Goal: Task Accomplishment & Management: Use online tool/utility

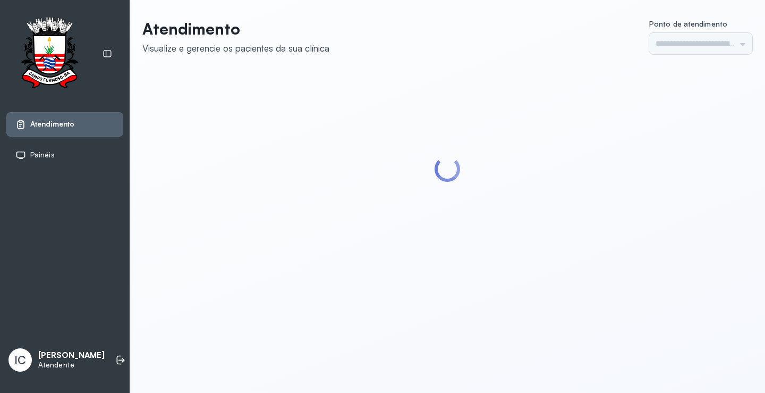
type input "*********"
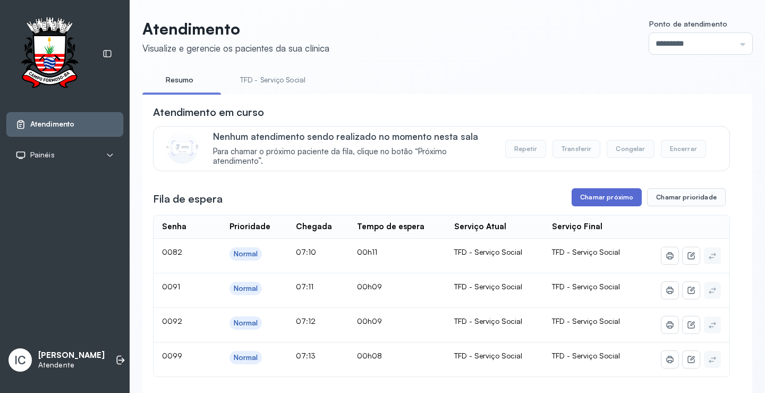
click at [604, 203] on button "Chamar próximo" at bounding box center [607, 197] width 70 height 18
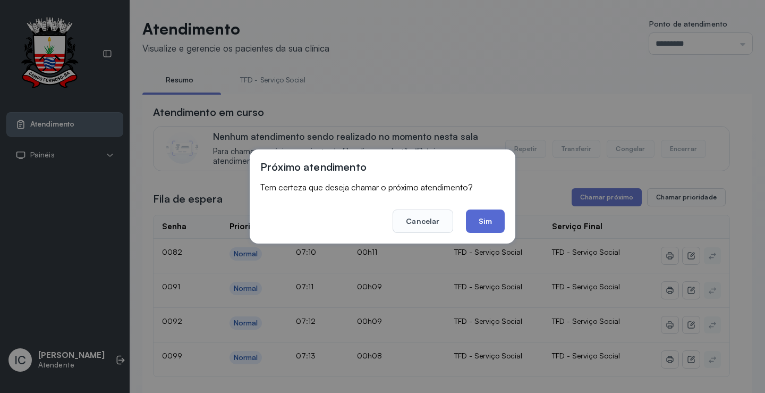
click at [488, 225] on button "Sim" at bounding box center [485, 220] width 39 height 23
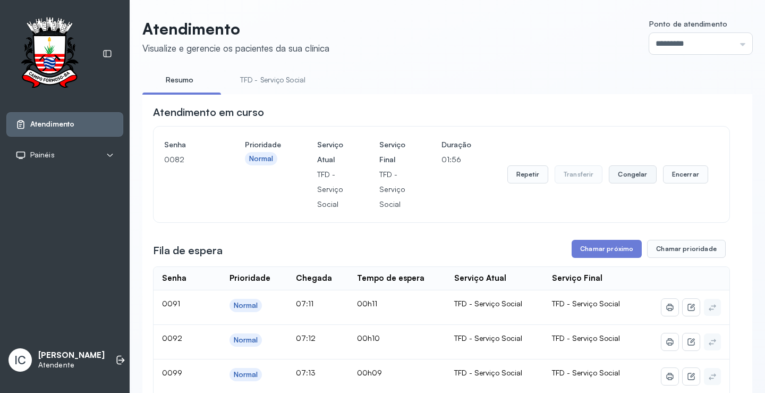
click at [622, 180] on button "Congelar" at bounding box center [632, 174] width 47 height 18
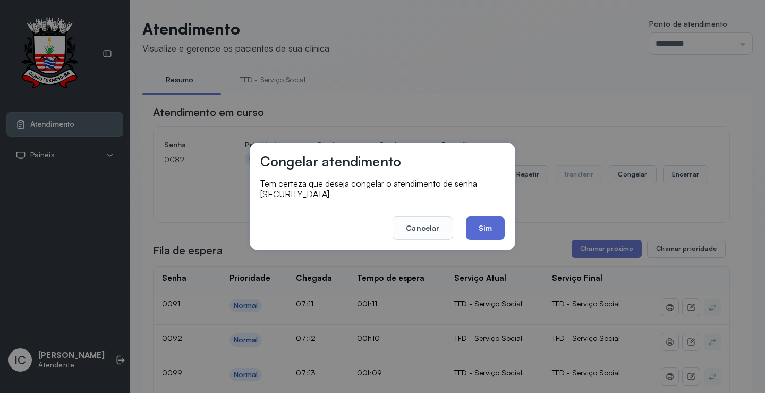
click at [480, 224] on button "Sim" at bounding box center [485, 227] width 39 height 23
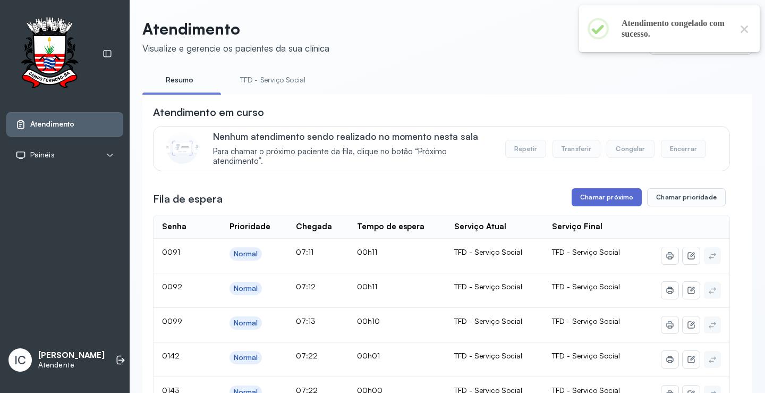
click at [609, 202] on button "Chamar próximo" at bounding box center [607, 197] width 70 height 18
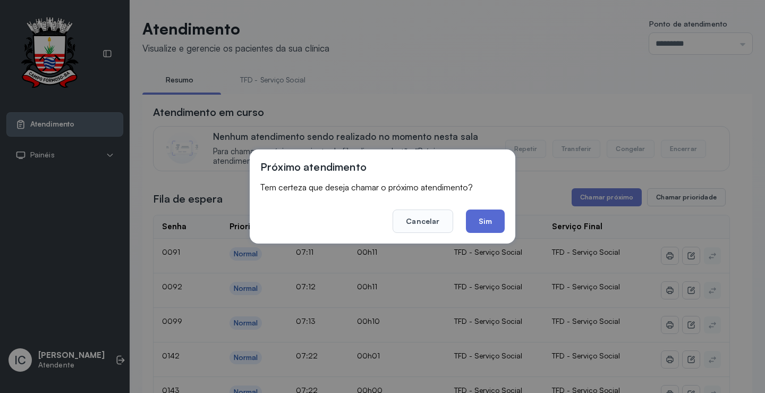
click at [488, 219] on button "Sim" at bounding box center [485, 220] width 39 height 23
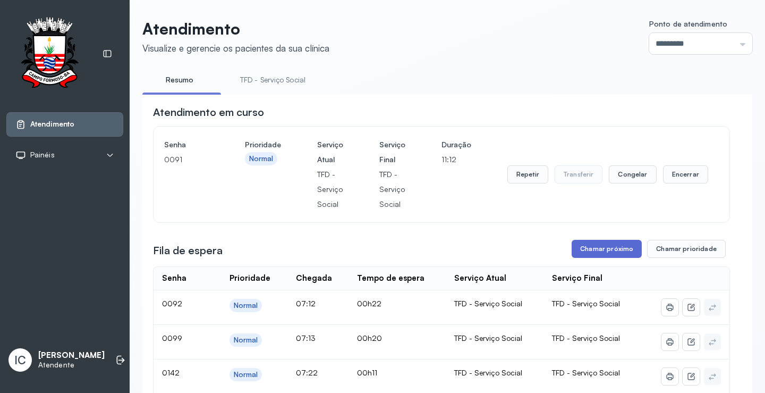
click at [595, 251] on button "Chamar próximo" at bounding box center [607, 249] width 70 height 18
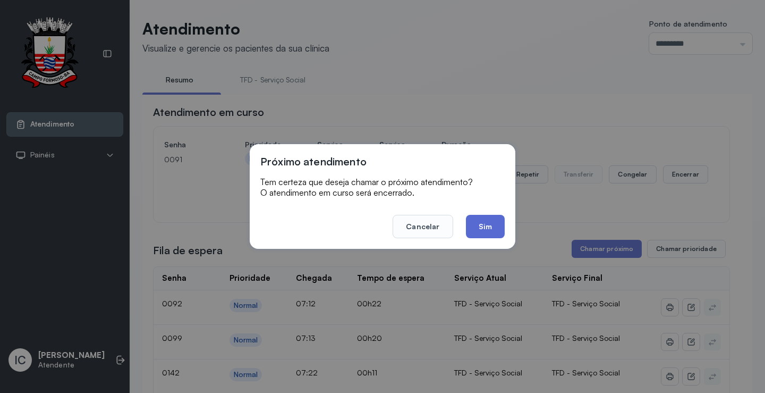
click at [491, 224] on button "Sim" at bounding box center [485, 226] width 39 height 23
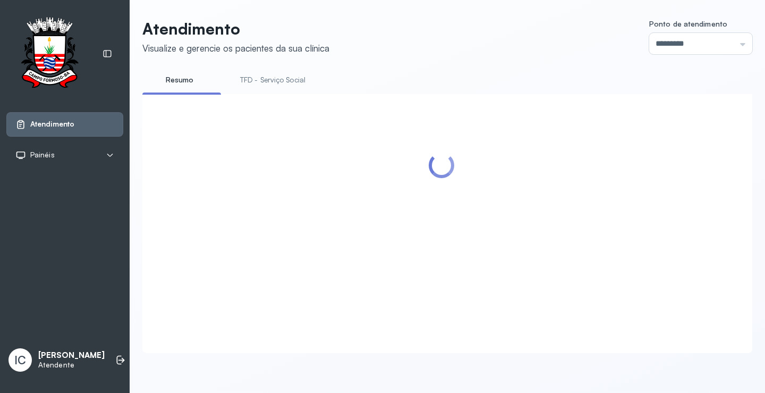
click at [638, 179] on div at bounding box center [441, 211] width 577 height 212
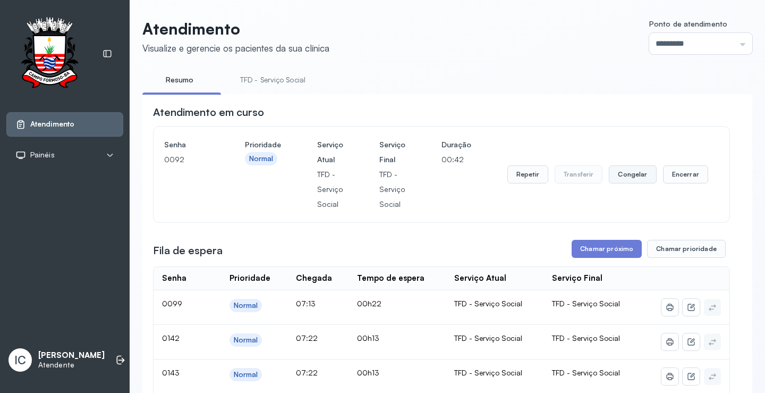
click at [624, 180] on button "Congelar" at bounding box center [632, 174] width 47 height 18
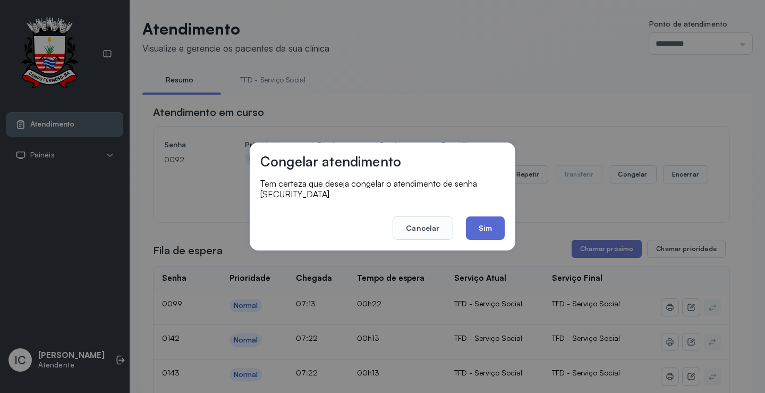
click at [490, 224] on button "Sim" at bounding box center [485, 227] width 39 height 23
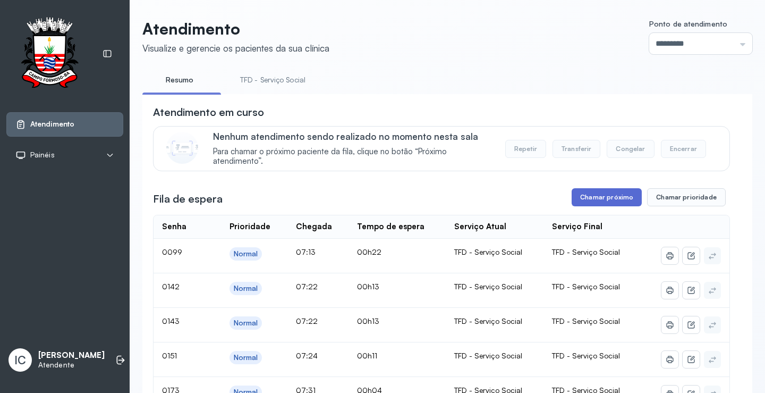
click at [616, 203] on button "Chamar próximo" at bounding box center [607, 197] width 70 height 18
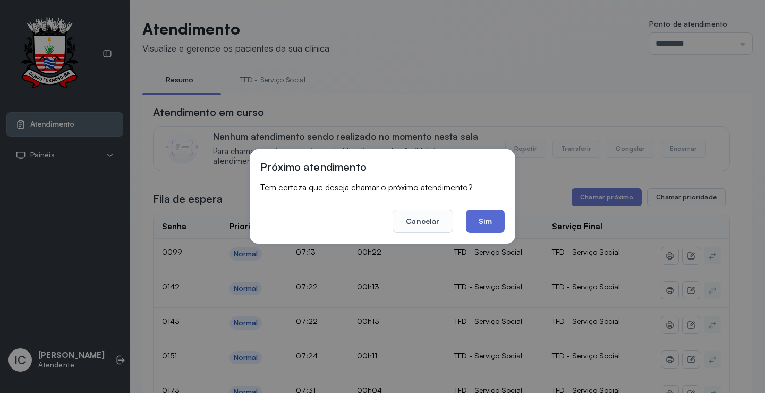
click at [494, 219] on button "Sim" at bounding box center [485, 220] width 39 height 23
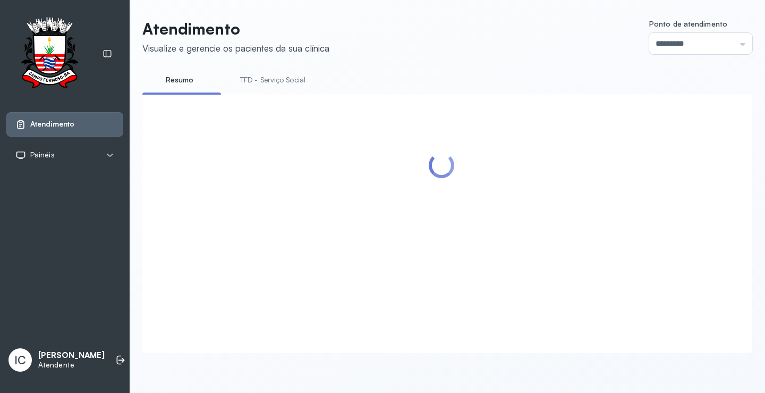
scroll to position [213, 0]
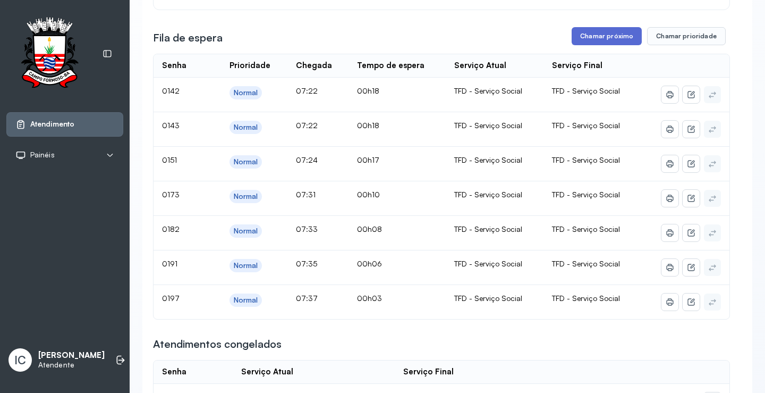
click at [606, 35] on button "Chamar próximo" at bounding box center [607, 36] width 70 height 18
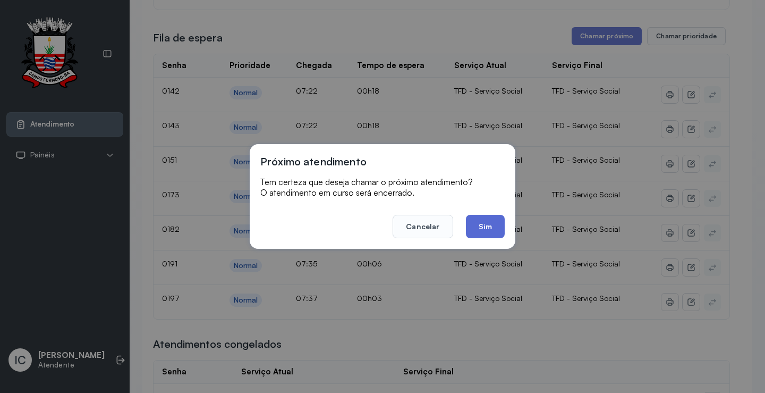
click at [490, 230] on button "Sim" at bounding box center [485, 226] width 39 height 23
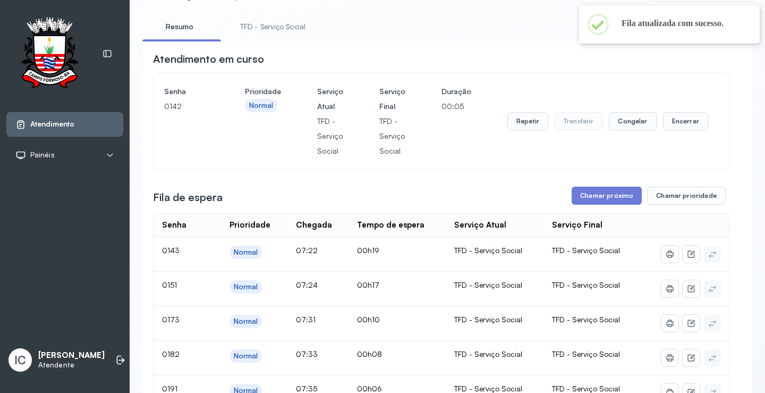
scroll to position [0, 0]
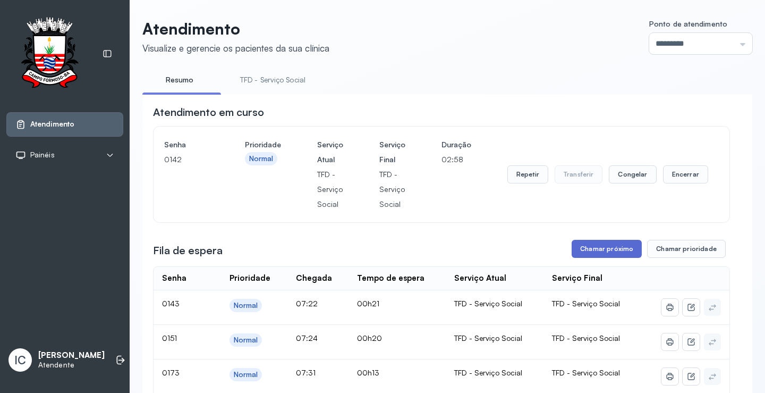
click at [598, 249] on button "Chamar próximo" at bounding box center [607, 249] width 70 height 18
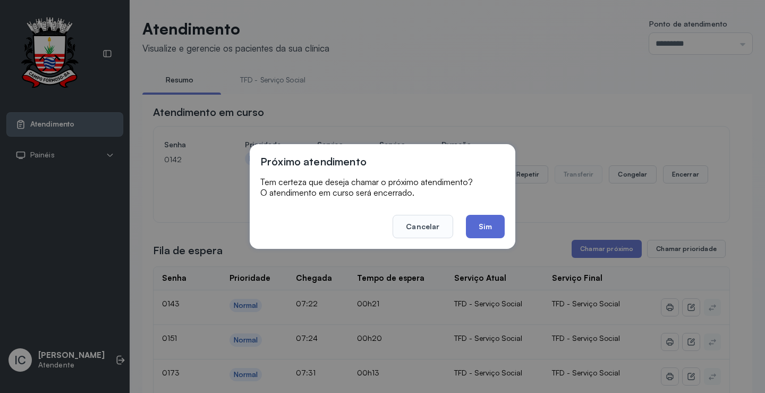
click at [487, 221] on button "Sim" at bounding box center [485, 226] width 39 height 23
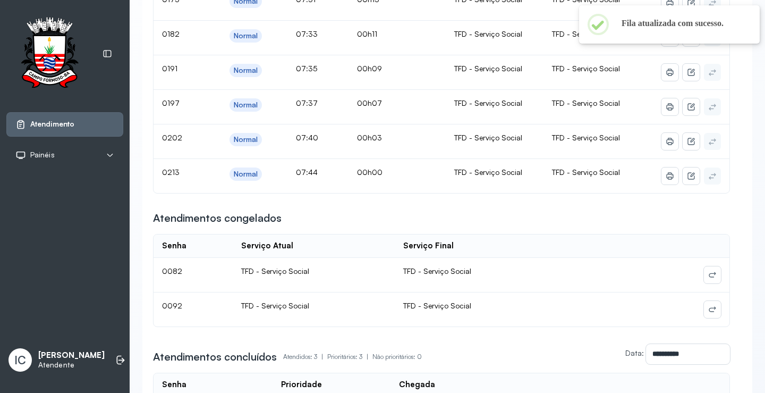
scroll to position [425, 0]
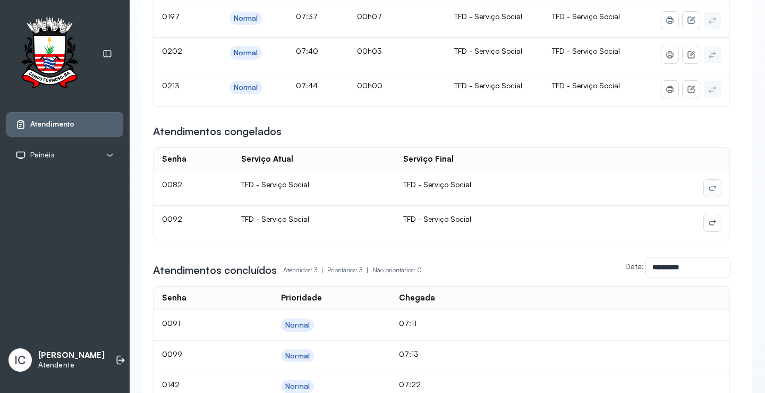
click at [708, 192] on icon at bounding box center [712, 188] width 9 height 9
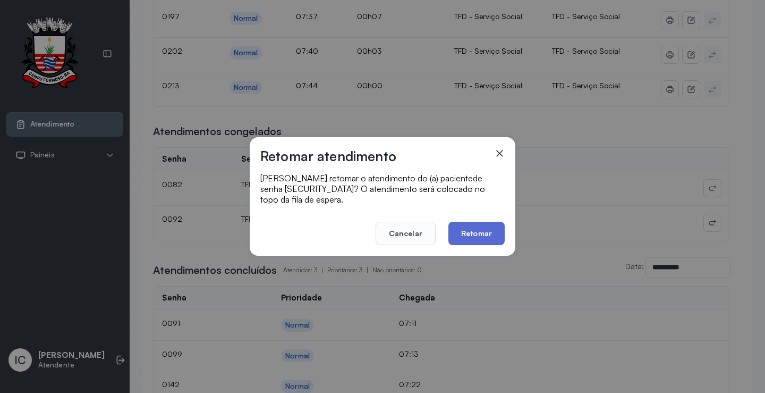
click at [476, 227] on button "Retomar" at bounding box center [476, 233] width 56 height 23
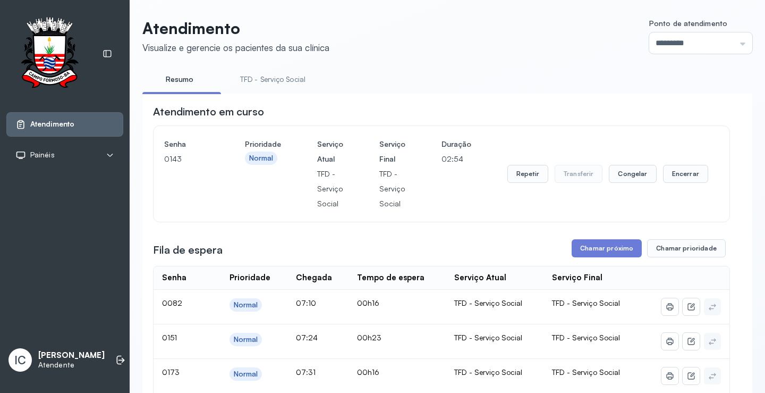
scroll to position [106, 0]
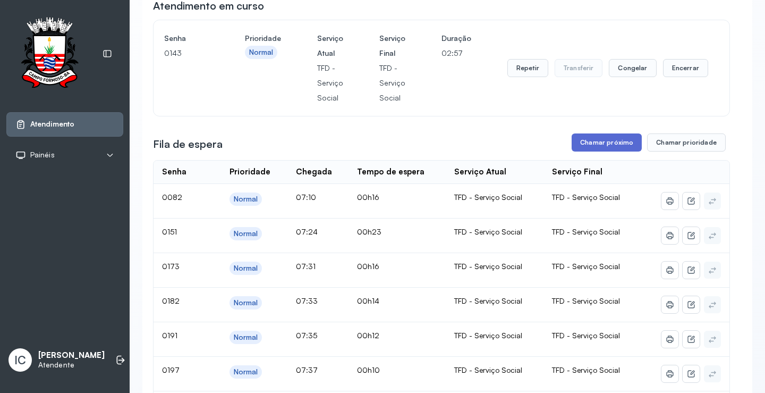
click at [600, 146] on button "Chamar próximo" at bounding box center [607, 142] width 70 height 18
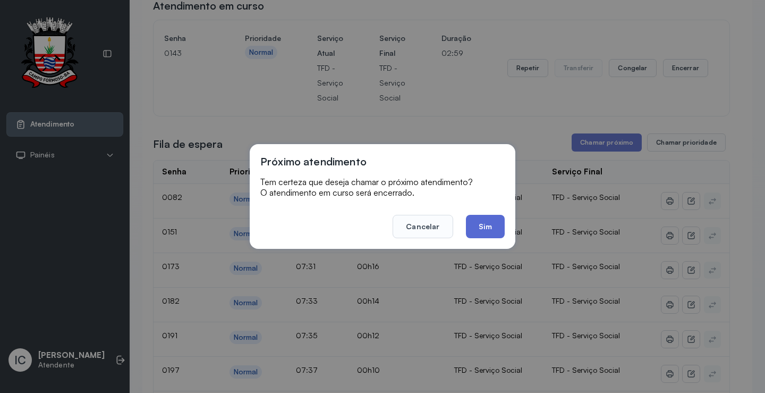
click at [496, 233] on button "Sim" at bounding box center [485, 226] width 39 height 23
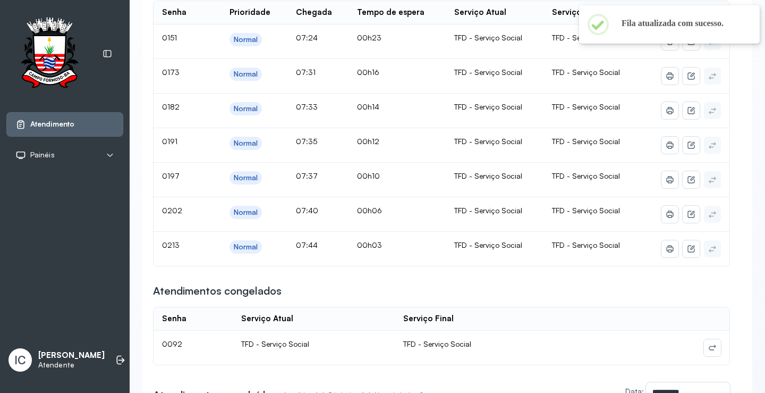
scroll to position [0, 0]
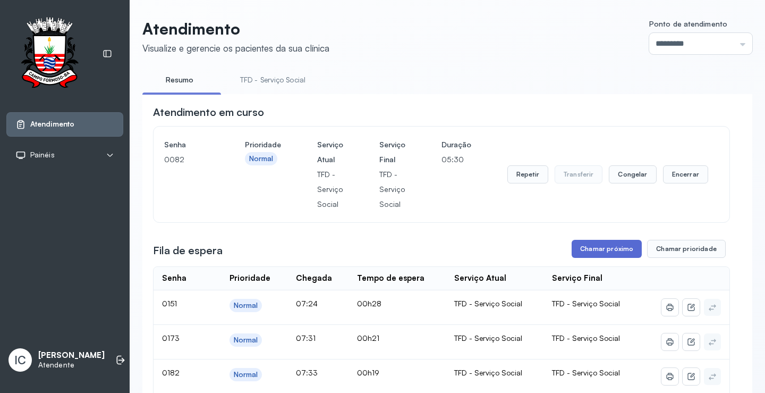
click at [610, 252] on button "Chamar próximo" at bounding box center [607, 249] width 70 height 18
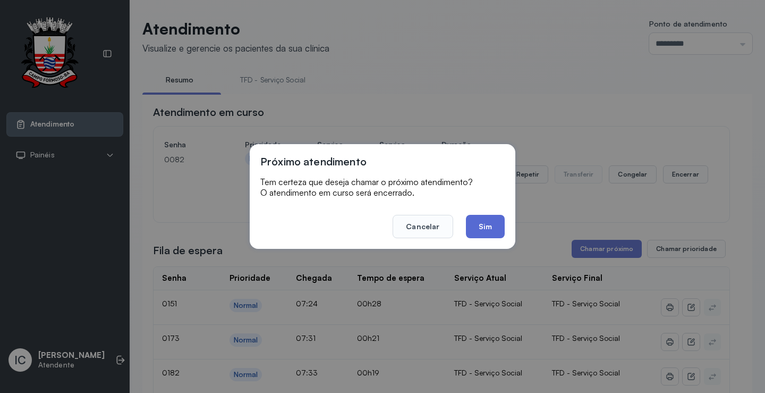
click at [487, 231] on button "Sim" at bounding box center [485, 226] width 39 height 23
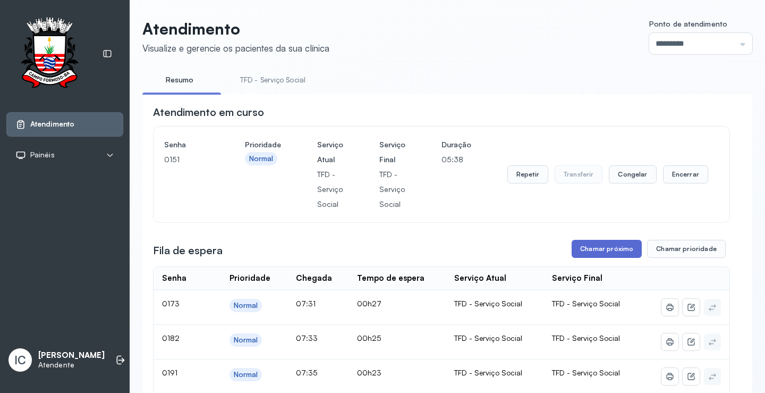
click at [603, 250] on button "Chamar próximo" at bounding box center [607, 249] width 70 height 18
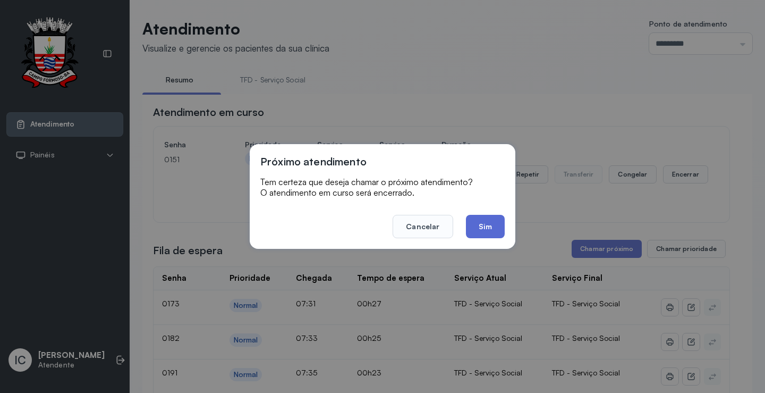
click at [474, 224] on button "Sim" at bounding box center [485, 226] width 39 height 23
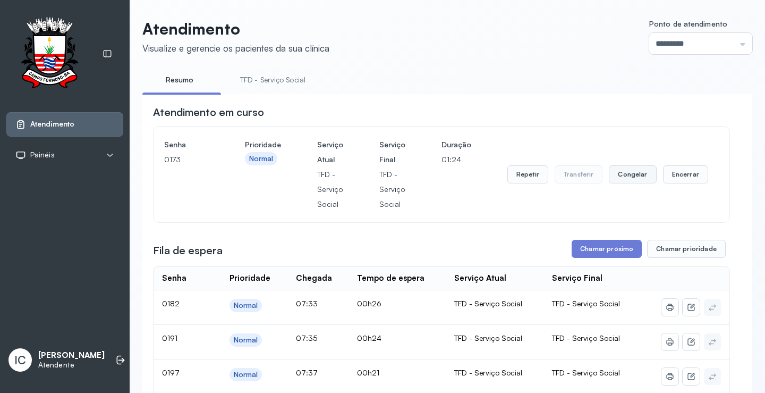
click at [637, 177] on button "Congelar" at bounding box center [632, 174] width 47 height 18
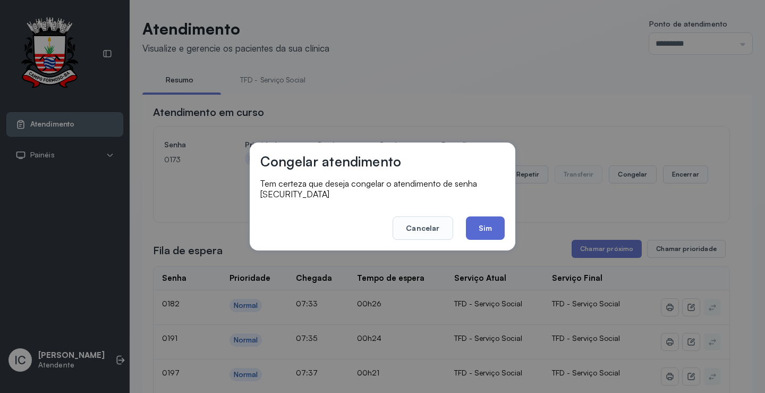
click at [495, 218] on button "Sim" at bounding box center [485, 227] width 39 height 23
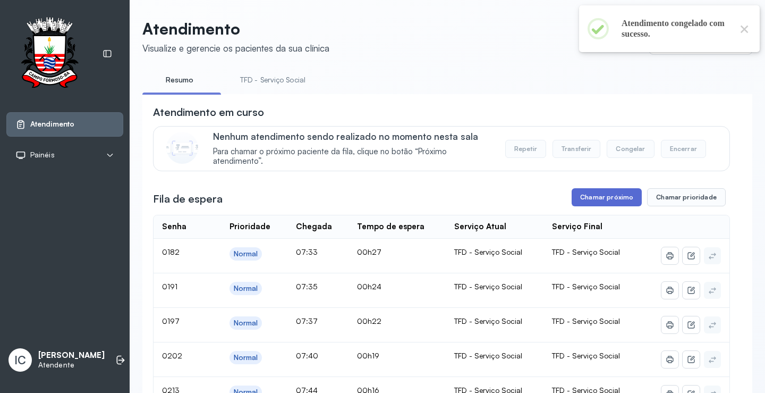
click at [611, 202] on button "Chamar próximo" at bounding box center [607, 197] width 70 height 18
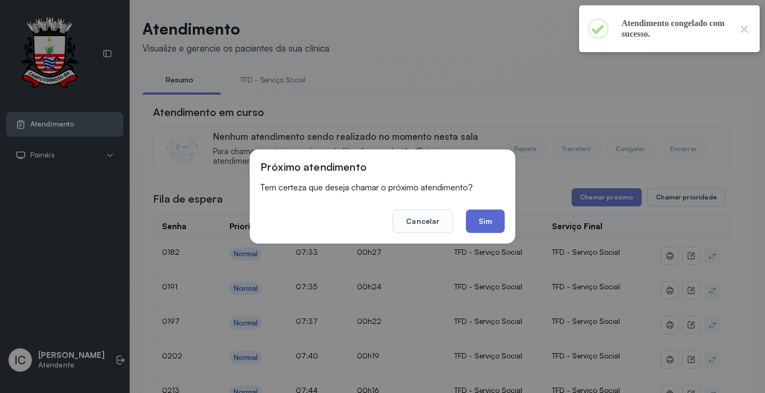
click at [489, 217] on button "Sim" at bounding box center [485, 220] width 39 height 23
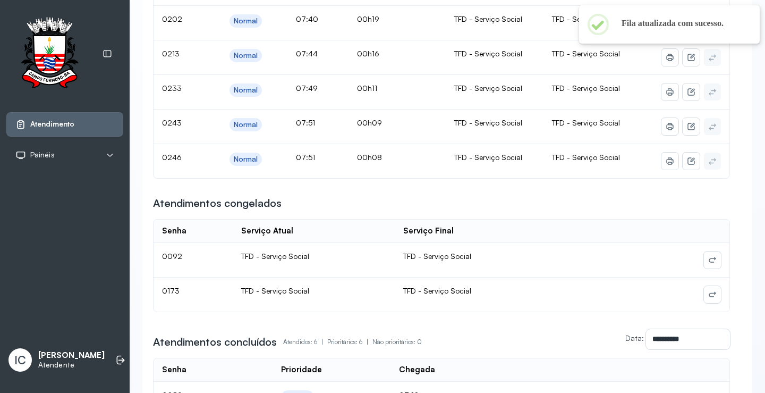
scroll to position [372, 0]
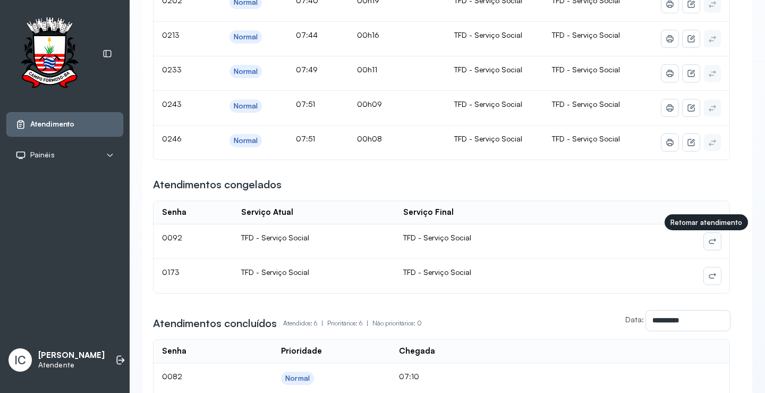
click at [714, 242] on icon at bounding box center [715, 240] width 2 height 3
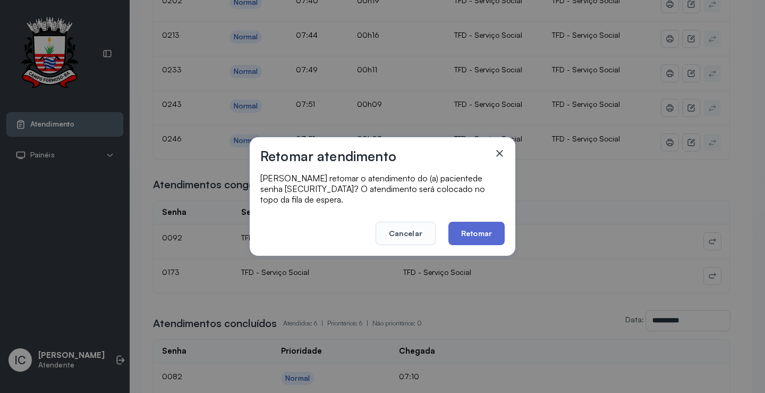
click at [478, 225] on button "Retomar" at bounding box center [476, 233] width 56 height 23
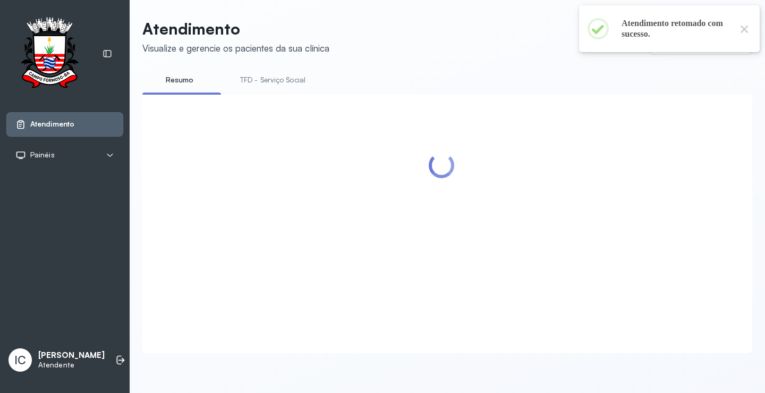
scroll to position [0, 0]
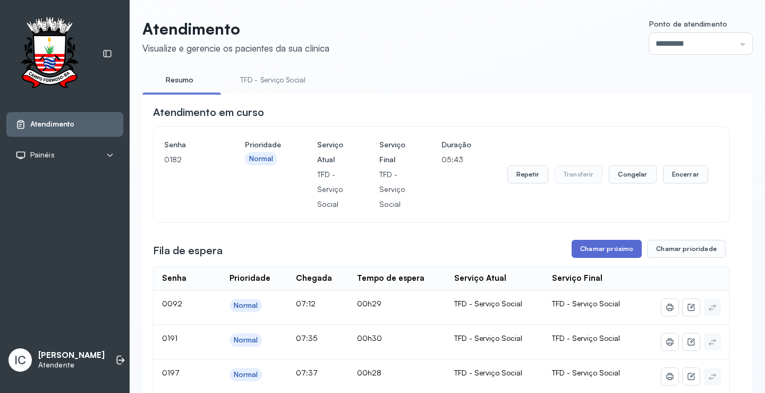
click at [609, 249] on button "Chamar próximo" at bounding box center [607, 249] width 70 height 18
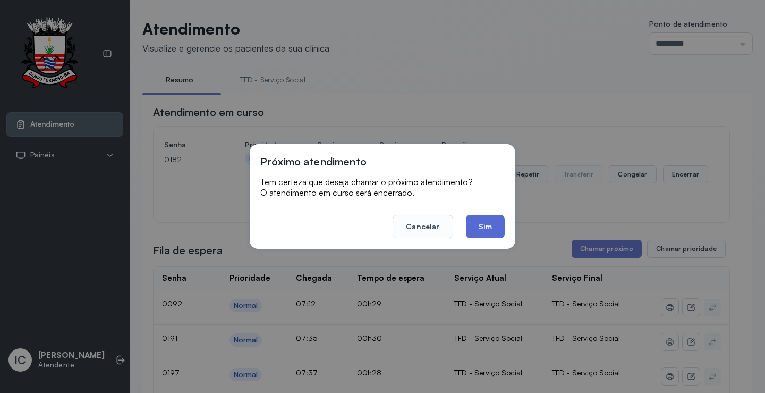
click at [486, 229] on button "Sim" at bounding box center [485, 226] width 39 height 23
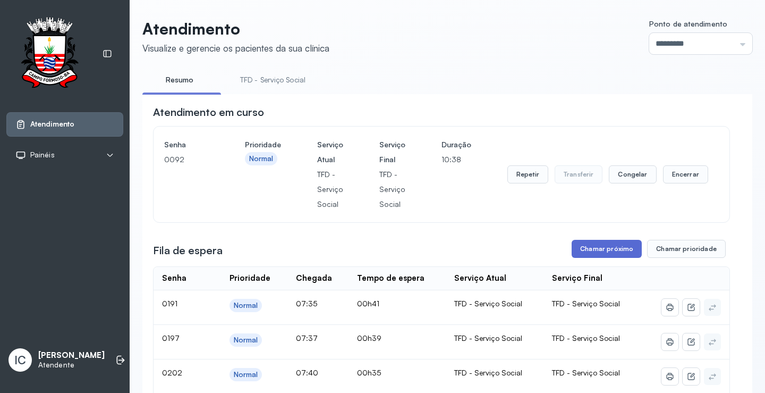
click at [602, 252] on button "Chamar próximo" at bounding box center [607, 249] width 70 height 18
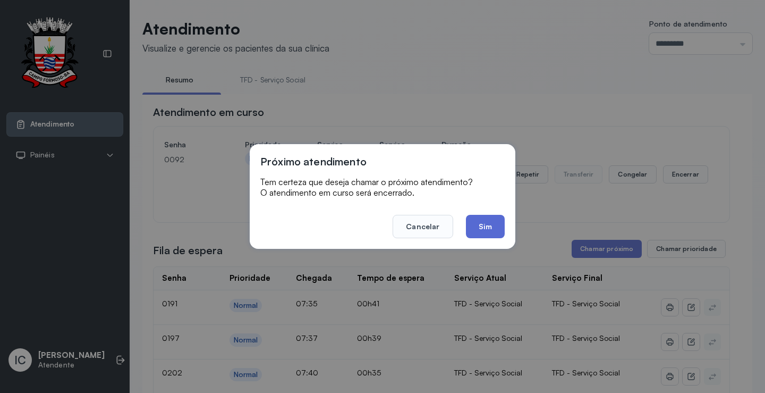
click at [495, 226] on button "Sim" at bounding box center [485, 226] width 39 height 23
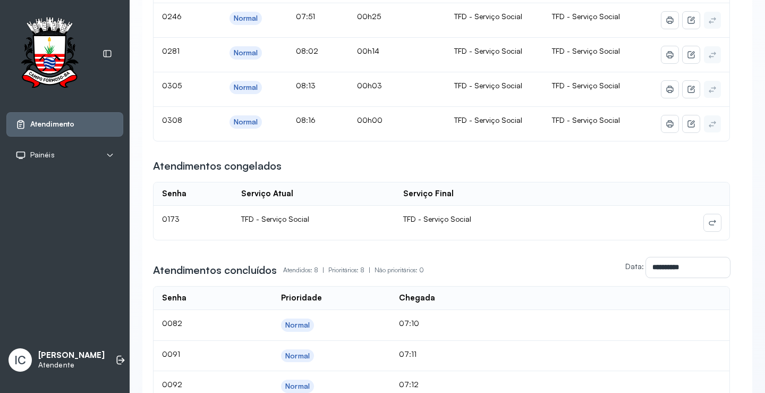
scroll to position [478, 0]
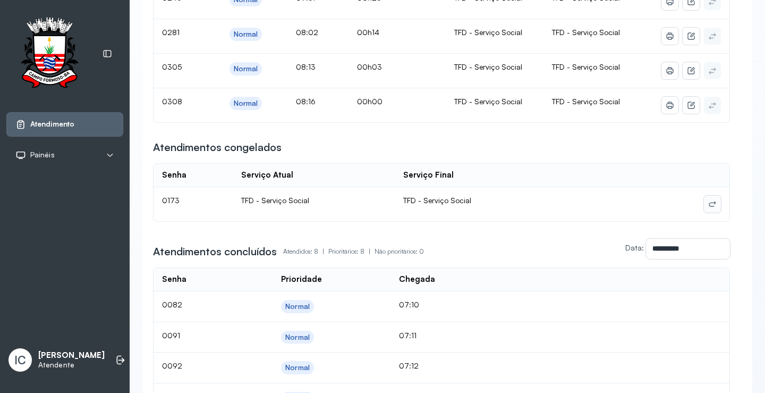
click at [704, 207] on button at bounding box center [712, 204] width 17 height 17
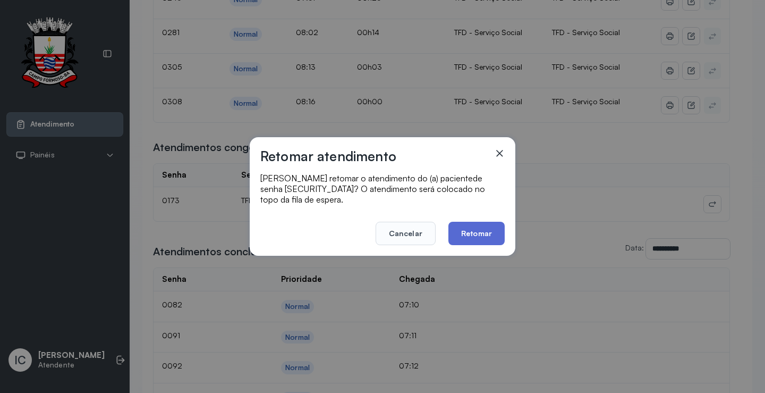
click at [498, 230] on button "Retomar" at bounding box center [476, 233] width 56 height 23
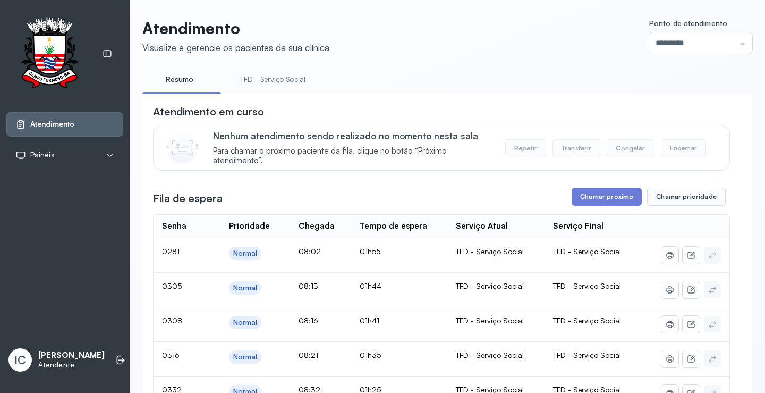
scroll to position [926, 0]
